Goal: Task Accomplishment & Management: Complete application form

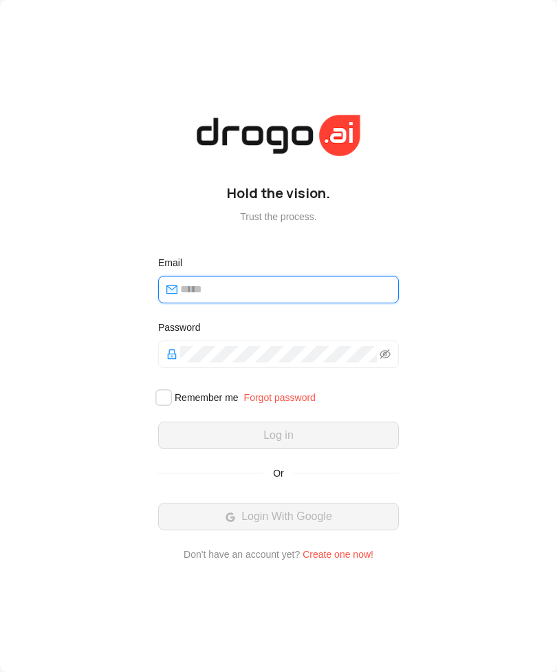
type input "**********"
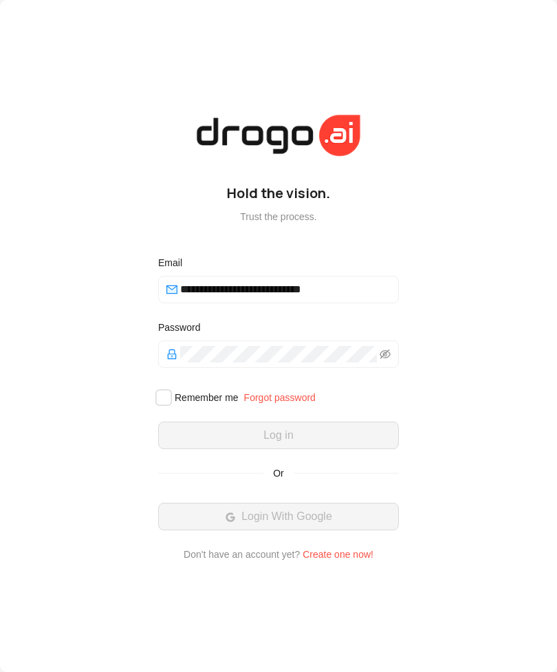
click at [279, 449] on button "Log in" at bounding box center [278, 436] width 241 height 28
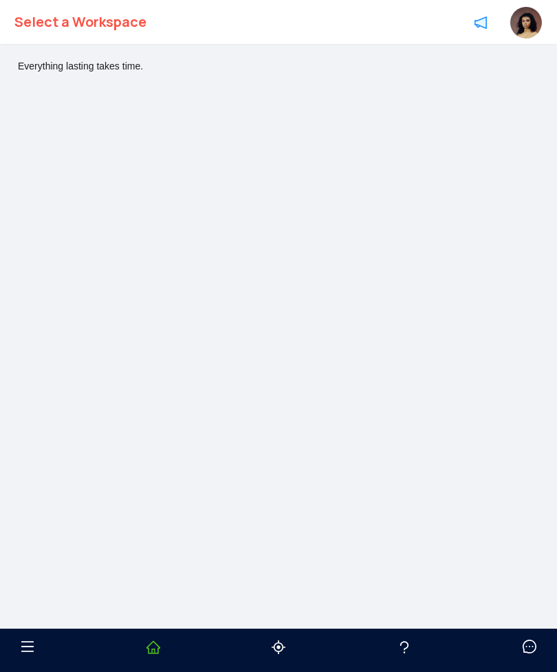
click at [357, 460] on div "Everything lasting takes time." at bounding box center [278, 359] width 557 height 631
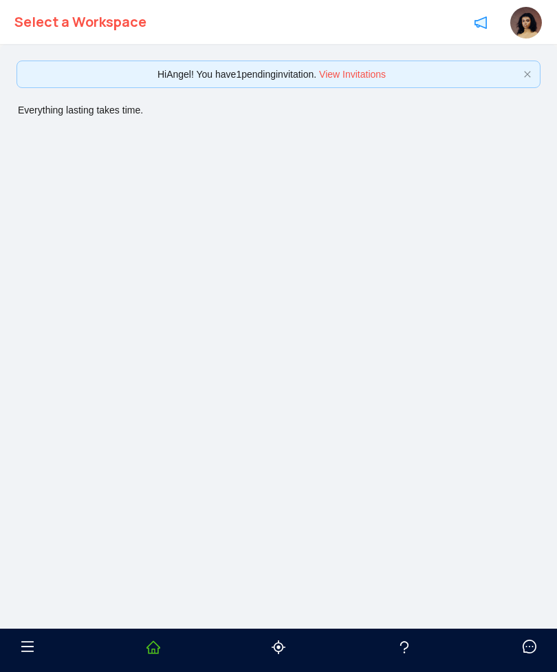
click at [374, 78] on link "View Invitations" at bounding box center [352, 74] width 67 height 11
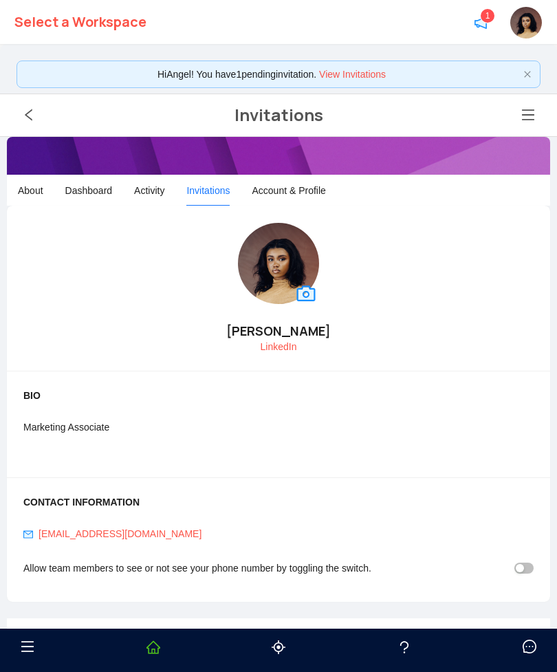
click at [351, 76] on link "View Invitations" at bounding box center [352, 74] width 67 height 11
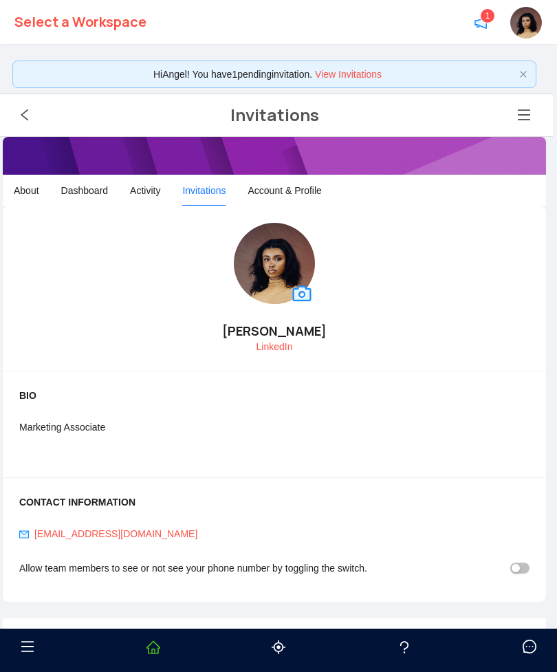
scroll to position [0, 4]
click at [378, 72] on link "View Invitations" at bounding box center [348, 74] width 67 height 11
click at [440, 75] on div "Hi Angel ! You have 1 pending invitation . View Invitations" at bounding box center [267, 74] width 493 height 15
click at [246, 70] on div "Hi Angel ! You have 1 pending invitation . View Invitations" at bounding box center [267, 74] width 493 height 15
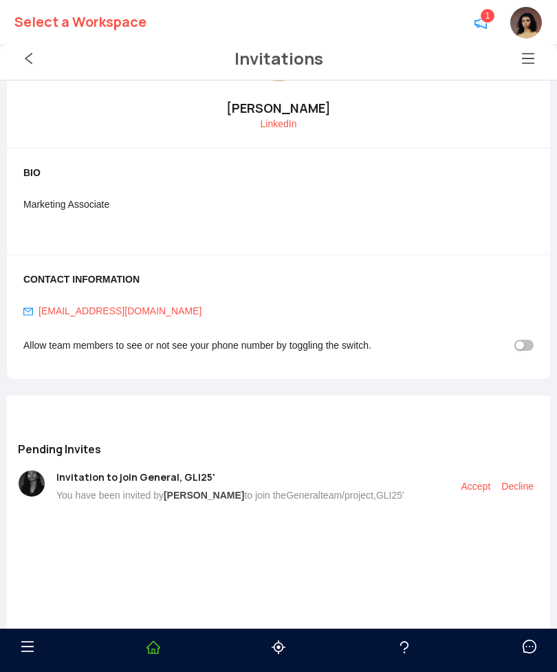
scroll to position [221, 0]
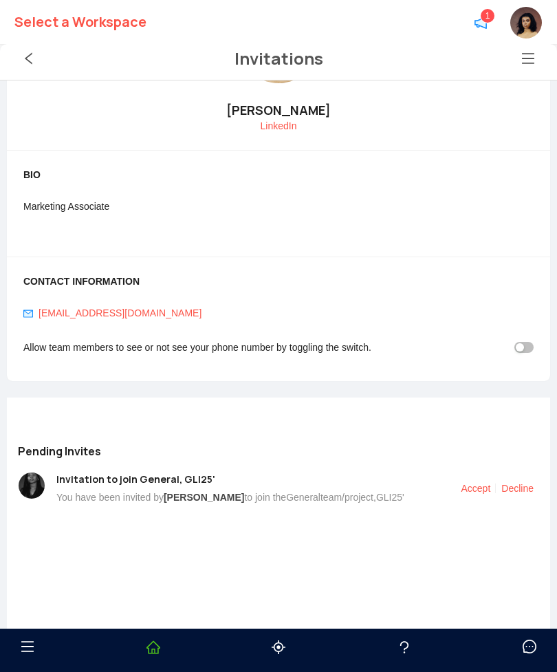
click at [475, 487] on link "Accept" at bounding box center [476, 488] width 30 height 11
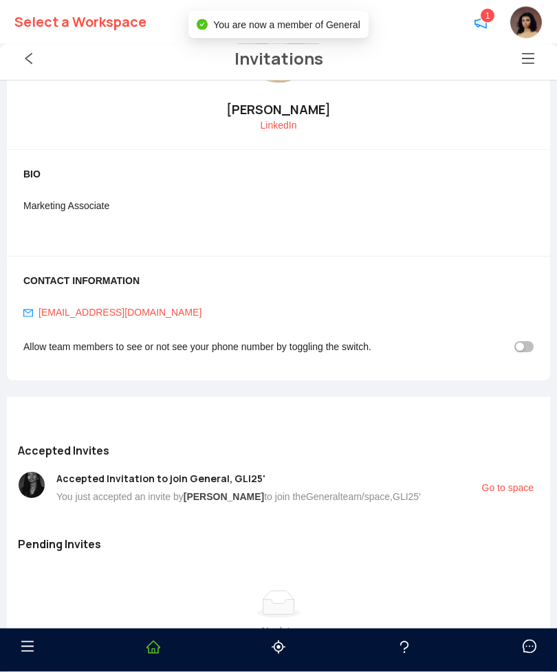
scroll to position [0, 0]
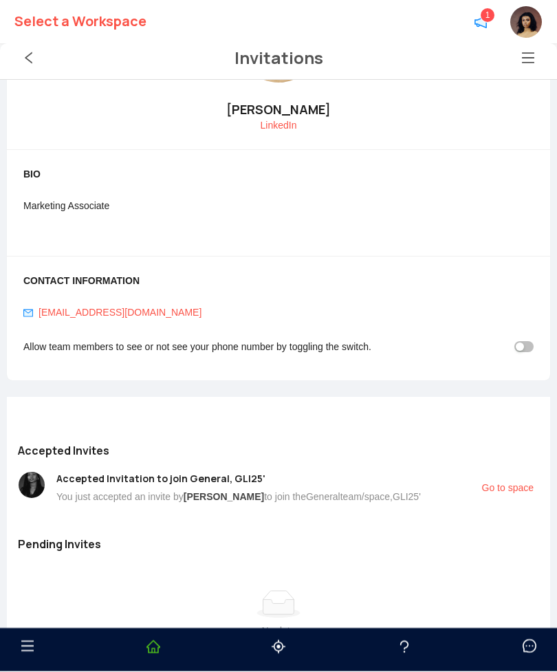
click at [497, 483] on link "Go to space" at bounding box center [508, 488] width 52 height 11
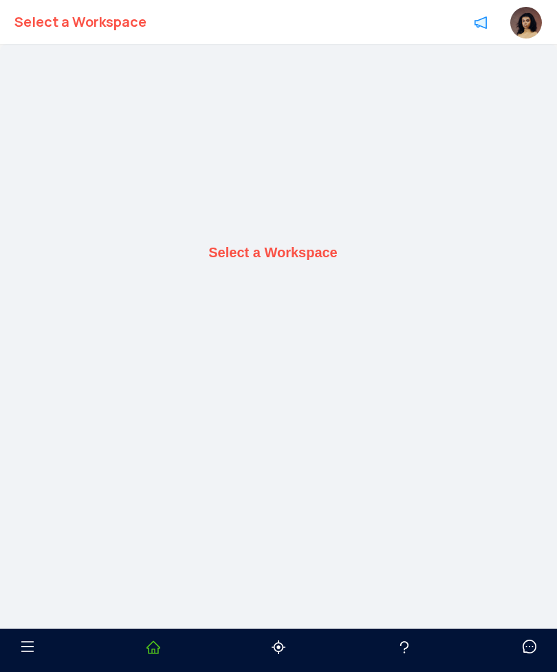
scroll to position [44, 0]
click at [311, 217] on b "Select a Workspace" at bounding box center [272, 209] width 129 height 16
click at [281, 240] on div "Select a Workspace" at bounding box center [278, 208] width 543 height 403
click at [281, 239] on div "Select a Workspace" at bounding box center [278, 208] width 543 height 403
click at [104, 25] on b "Select a Workspace" at bounding box center [80, 22] width 132 height 44
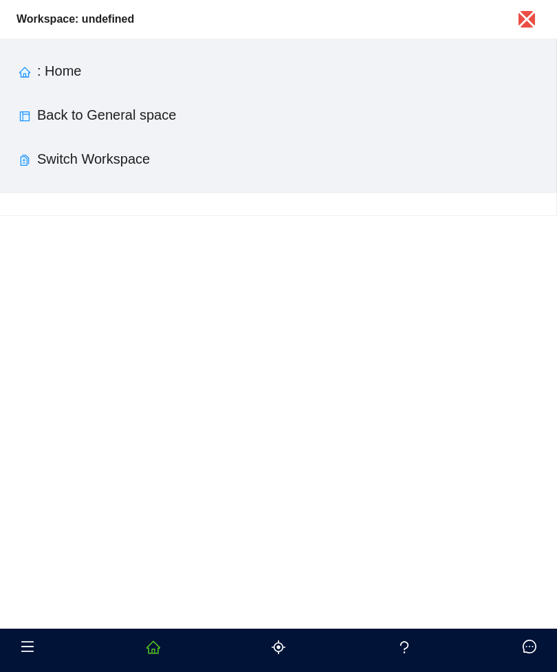
click at [129, 153] on link "Switch Workspace" at bounding box center [93, 158] width 113 height 15
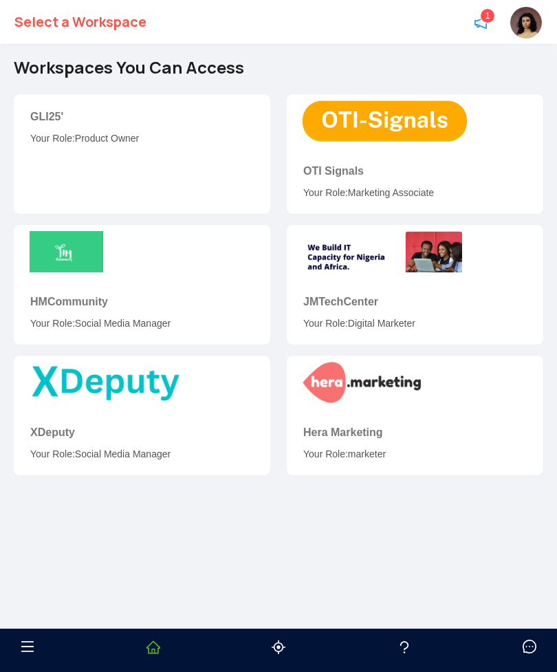
click at [126, 154] on div "GLI25' Your Role: Product Owner" at bounding box center [142, 126] width 257 height 65
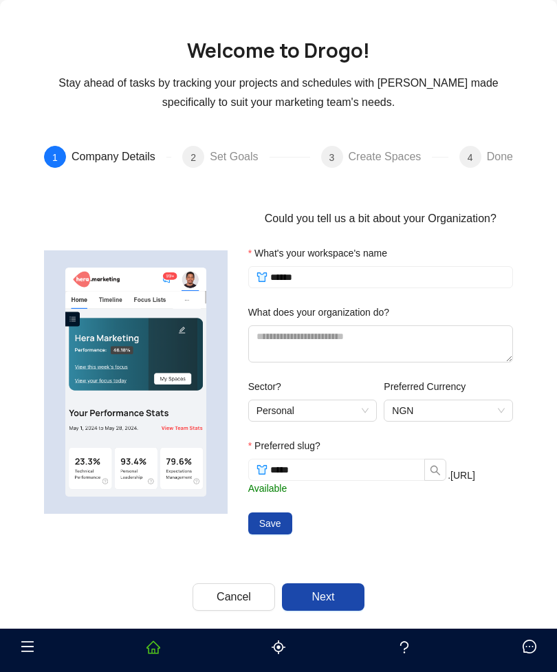
click at [325, 603] on span "Next" at bounding box center [323, 597] width 23 height 17
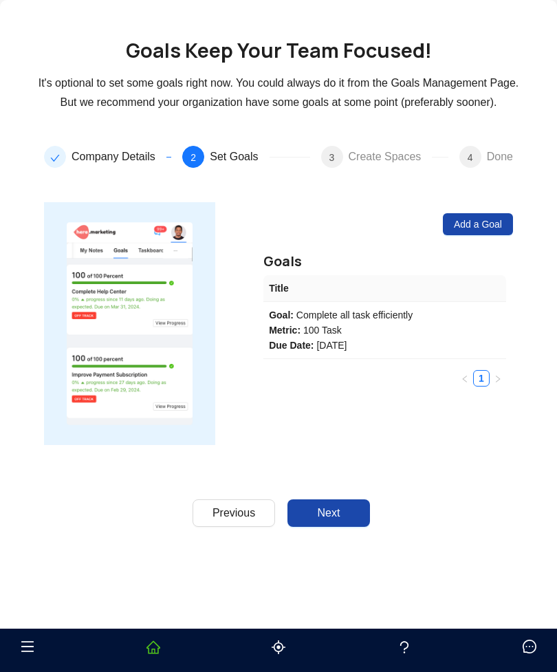
click at [347, 509] on button "Next" at bounding box center [329, 513] width 83 height 28
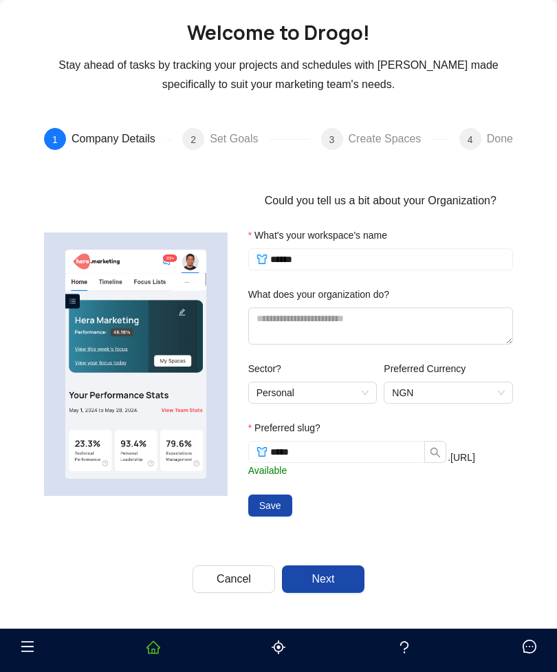
scroll to position [18, 0]
click at [351, 582] on button "Next" at bounding box center [323, 580] width 83 height 28
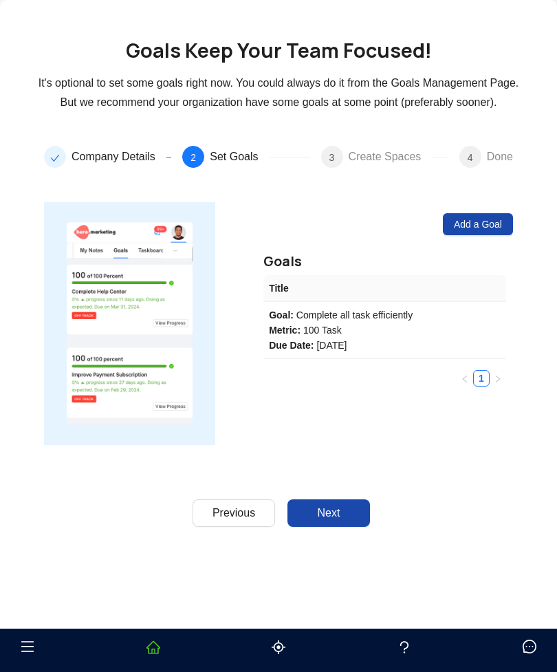
click at [357, 523] on button "Next" at bounding box center [329, 513] width 83 height 28
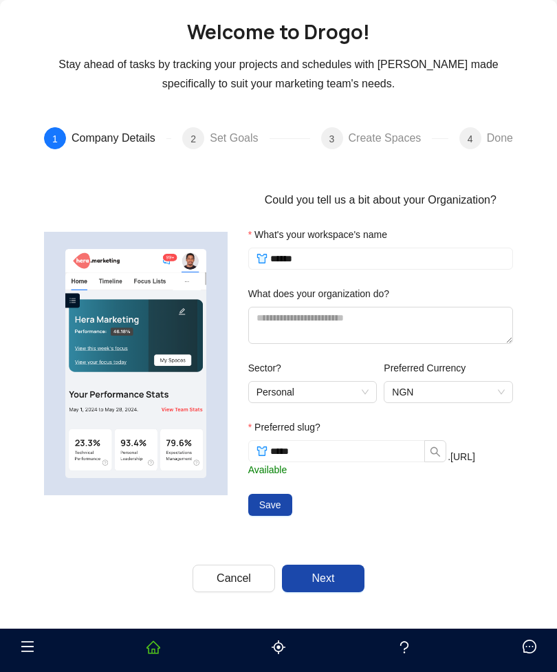
scroll to position [18, 0]
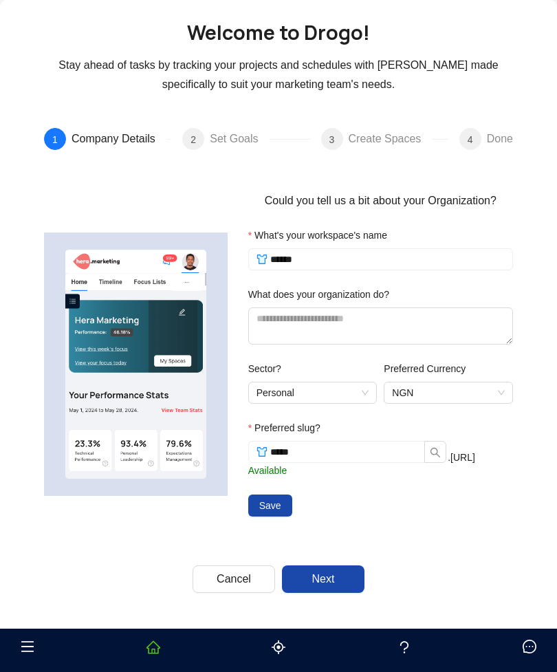
click at [351, 592] on button "Next" at bounding box center [323, 580] width 83 height 28
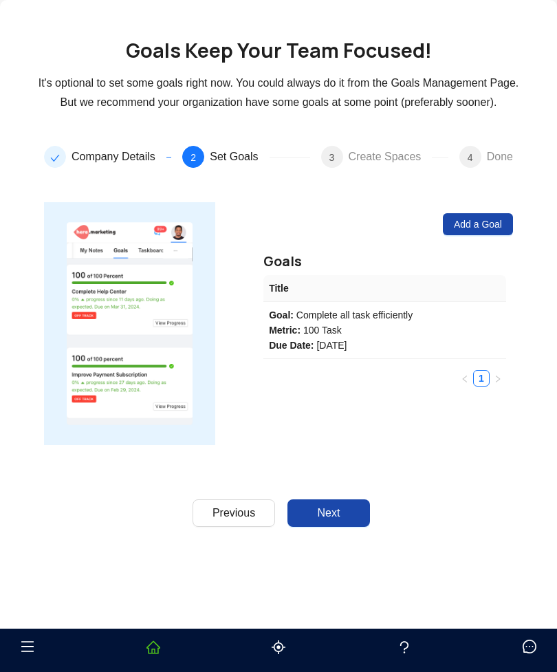
click at [363, 518] on button "Next" at bounding box center [329, 513] width 83 height 28
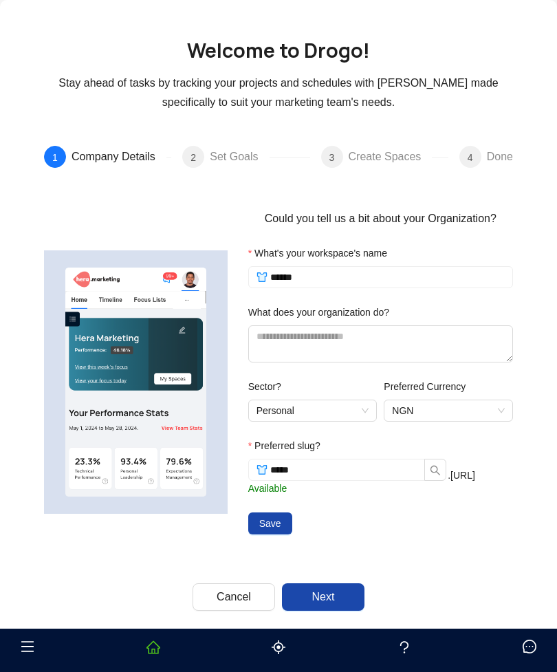
click at [257, 523] on button "Save" at bounding box center [270, 524] width 44 height 22
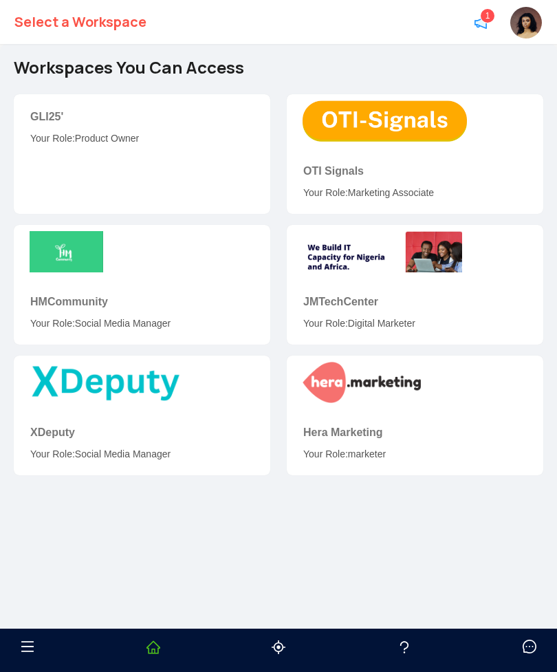
click at [60, 138] on div "Your Role: Product Owner" at bounding box center [142, 138] width 224 height 15
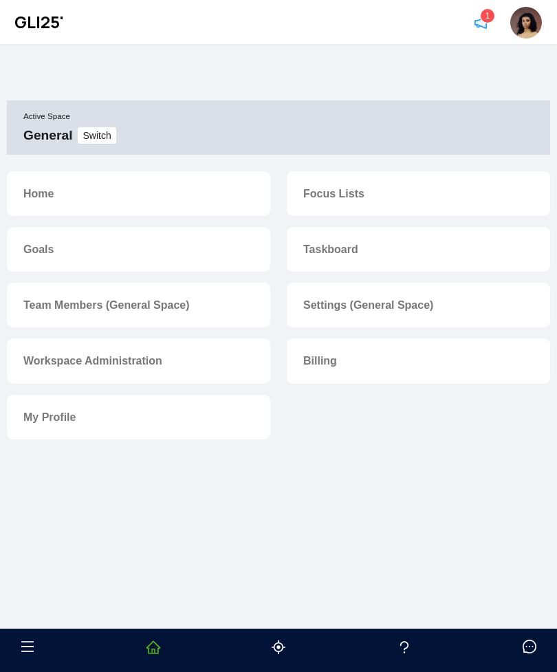
click at [347, 292] on div "Settings (General Space)" at bounding box center [418, 305] width 263 height 45
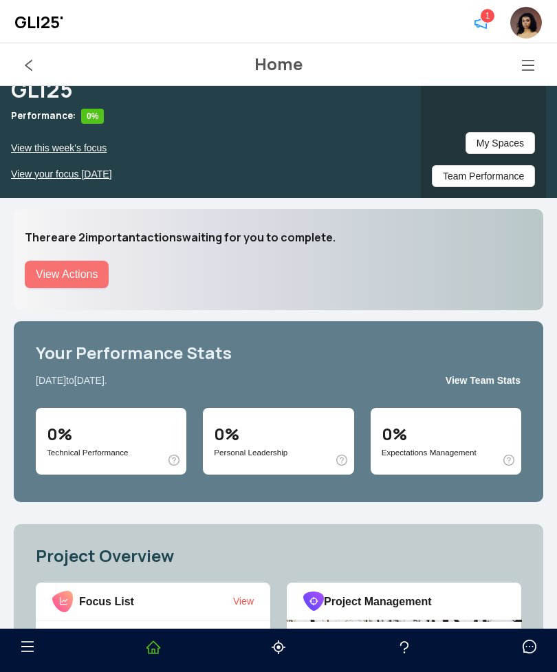
scroll to position [60, 0]
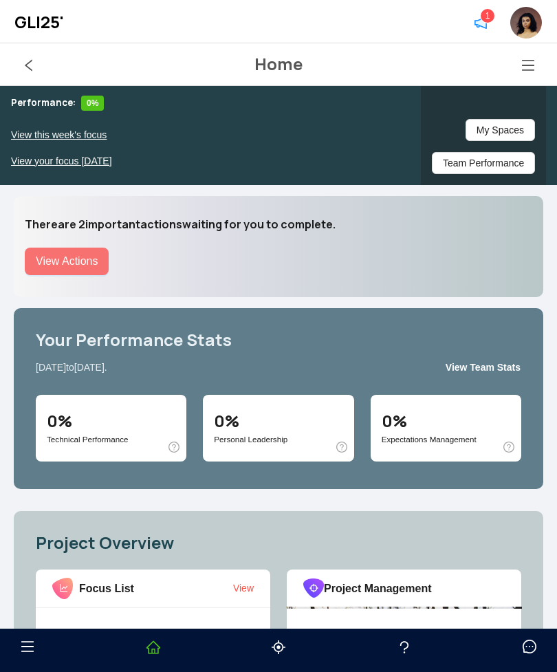
click at [524, 61] on icon "menu" at bounding box center [528, 65] width 12 height 11
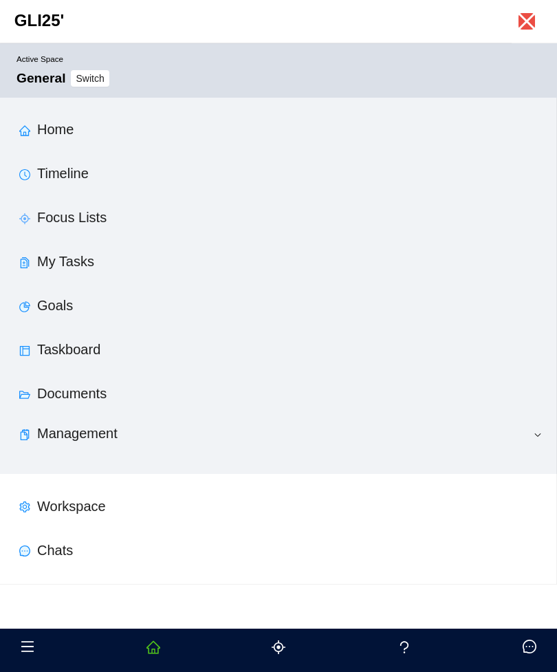
click at [133, 438] on span "Management" at bounding box center [283, 434] width 493 height 35
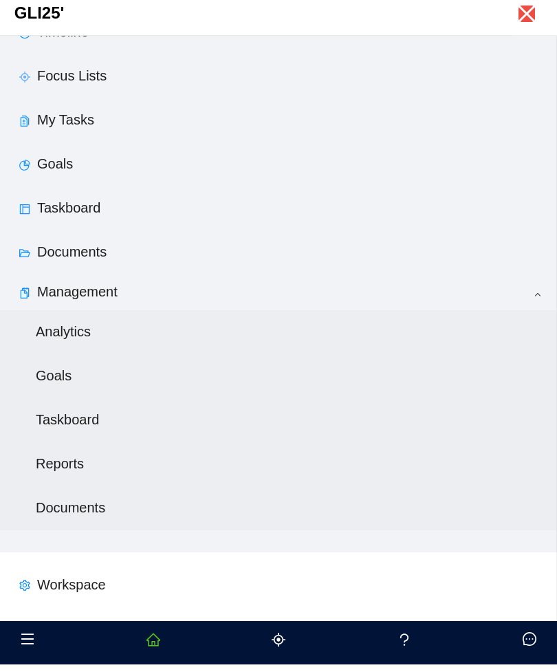
scroll to position [133, 0]
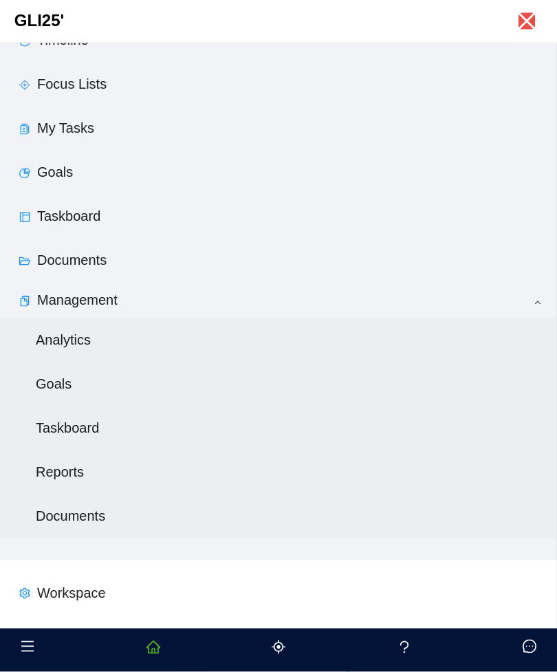
click at [107, 268] on link "Documents" at bounding box center [71, 259] width 69 height 15
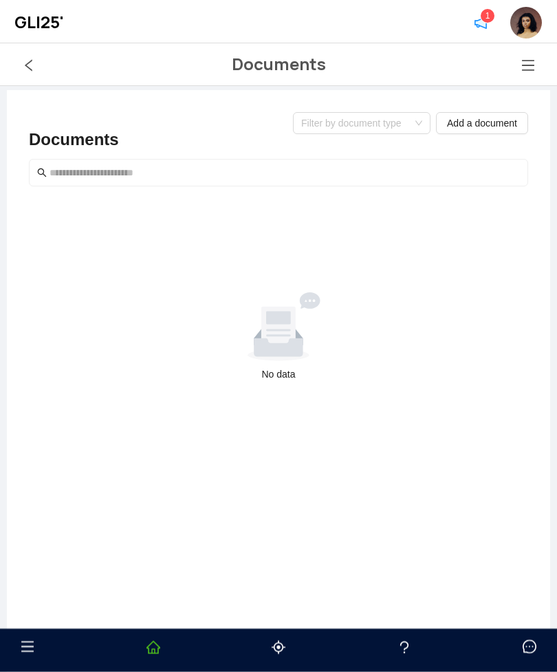
click at [531, 63] on icon "menu" at bounding box center [528, 65] width 14 height 14
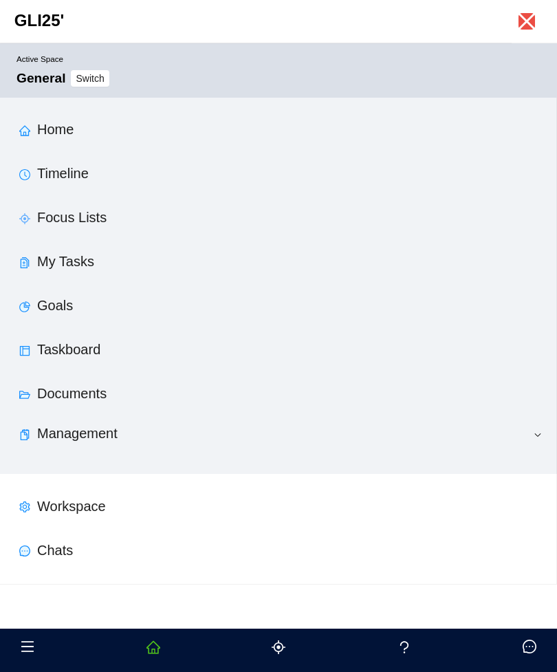
click at [58, 136] on link "Home" at bounding box center [55, 129] width 36 height 15
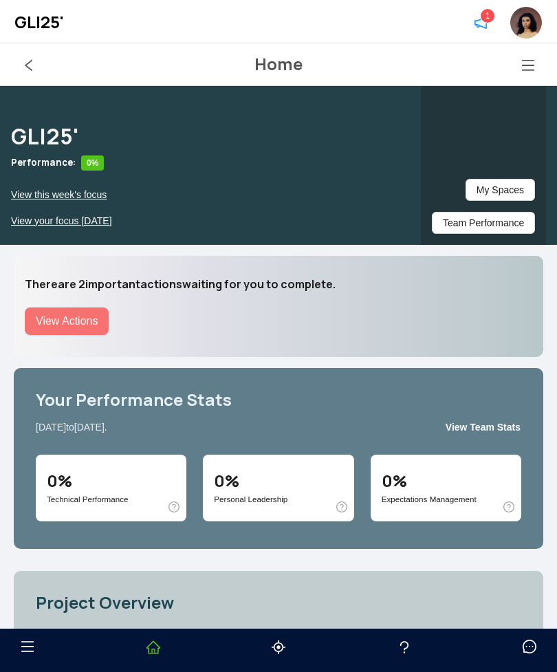
click at [530, 65] on icon "menu" at bounding box center [528, 65] width 12 height 11
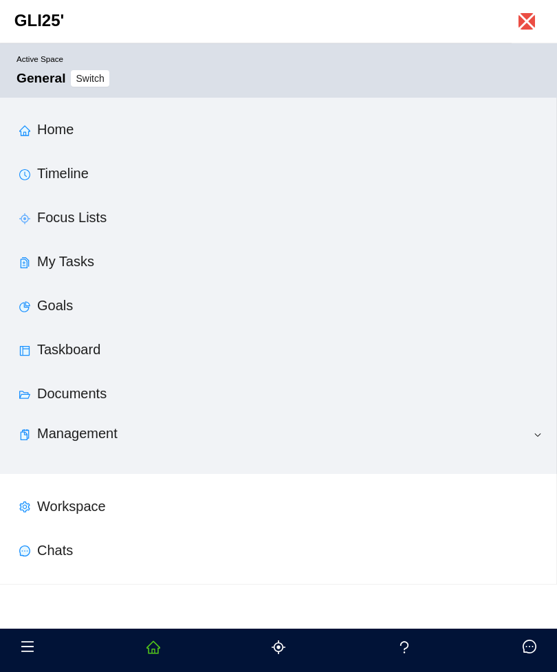
click at [115, 438] on span "Management" at bounding box center [77, 433] width 80 height 15
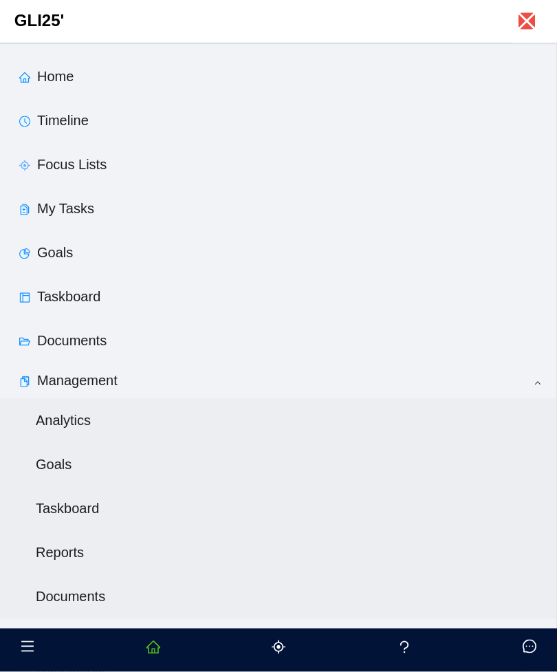
scroll to position [51, 0]
